Goal: Information Seeking & Learning: Learn about a topic

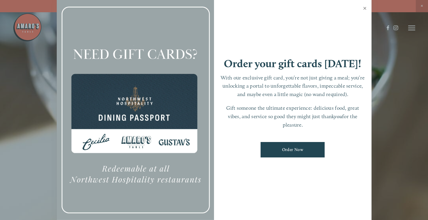
click at [366, 8] on link "Close" at bounding box center [365, 9] width 11 height 16
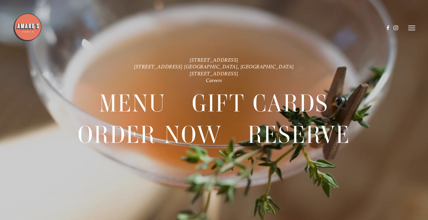
scroll to position [12, 0]
click at [409, 28] on icon at bounding box center [412, 27] width 7 height 5
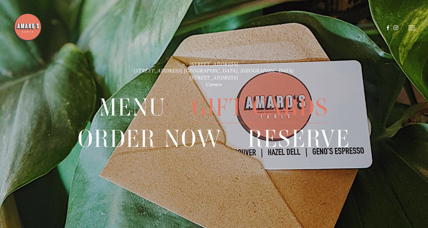
scroll to position [12, 0]
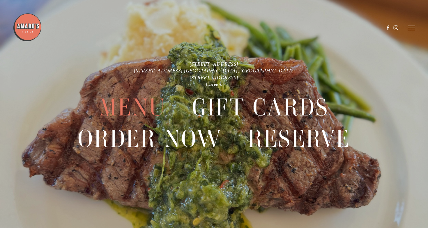
click at [132, 110] on span "Menu" at bounding box center [132, 107] width 67 height 31
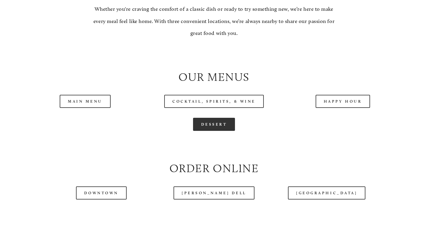
scroll to position [539, 0]
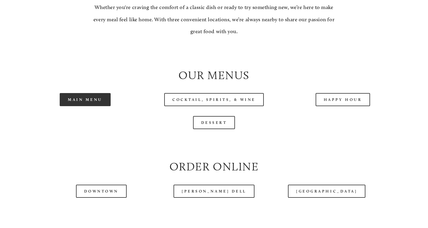
click at [92, 106] on link "Main Menu" at bounding box center [85, 99] width 51 height 13
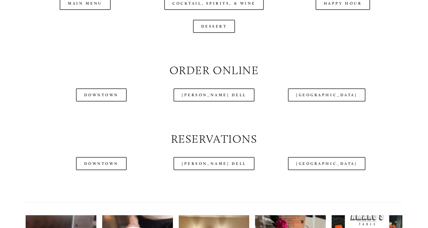
scroll to position [641, 0]
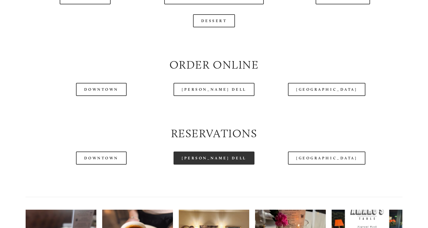
click at [216, 164] on link "[PERSON_NAME] Dell" at bounding box center [214, 158] width 81 height 13
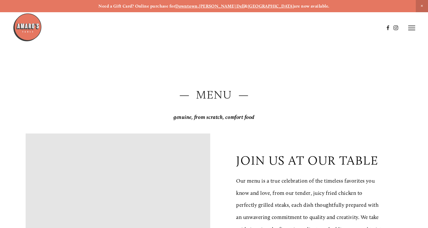
scroll to position [0, 0]
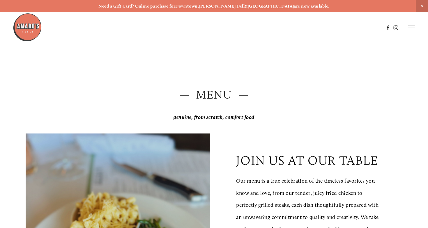
click at [410, 26] on icon at bounding box center [412, 27] width 7 height 5
click at [344, 27] on span "Visit" at bounding box center [345, 27] width 8 height 5
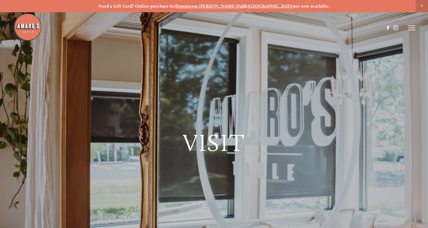
click at [413, 28] on line at bounding box center [412, 28] width 7 height 0
click at [306, 27] on span "Menu" at bounding box center [307, 27] width 11 height 5
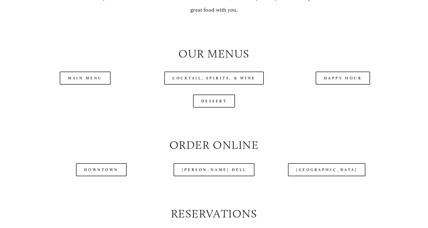
scroll to position [560, 0]
click at [97, 85] on link "Main Menu" at bounding box center [85, 77] width 51 height 13
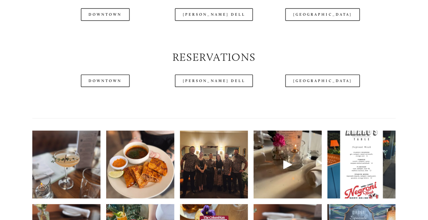
scroll to position [723, 0]
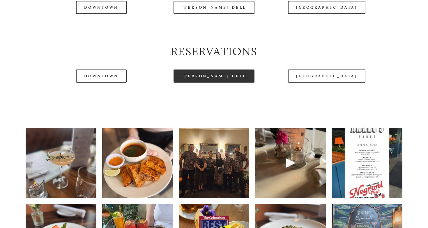
click at [215, 82] on link "[PERSON_NAME] Dell" at bounding box center [214, 76] width 81 height 13
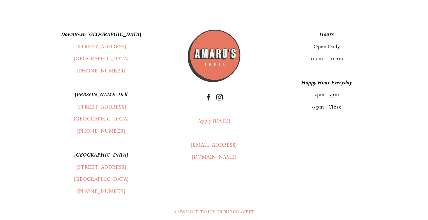
scroll to position [1026, 0]
